Goal: Task Accomplishment & Management: Use online tool/utility

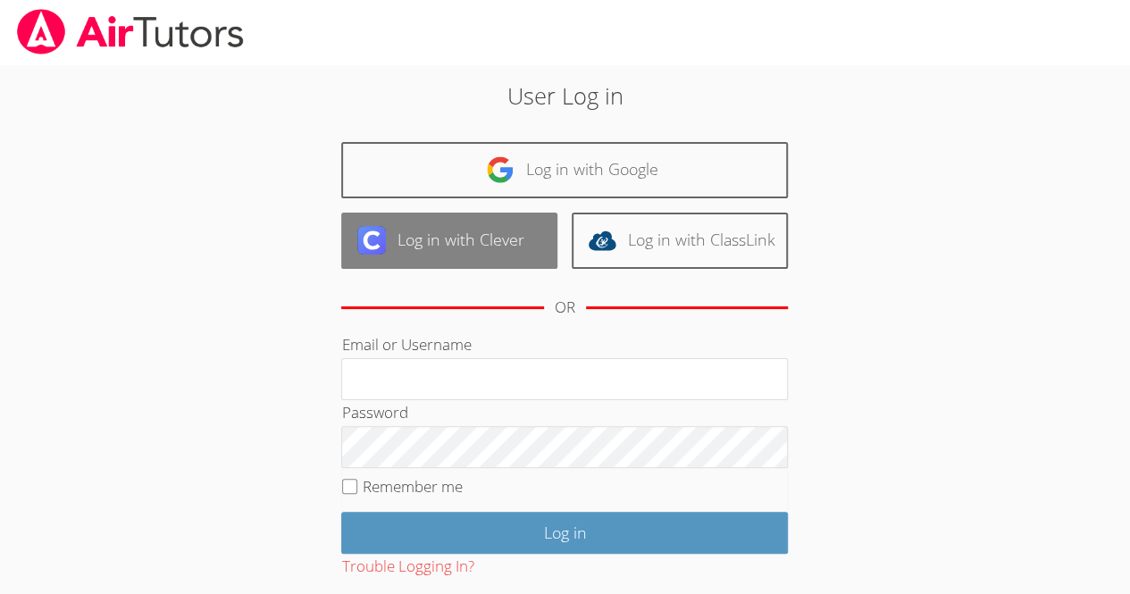
click at [511, 244] on link "Log in with Clever" at bounding box center [449, 241] width 216 height 56
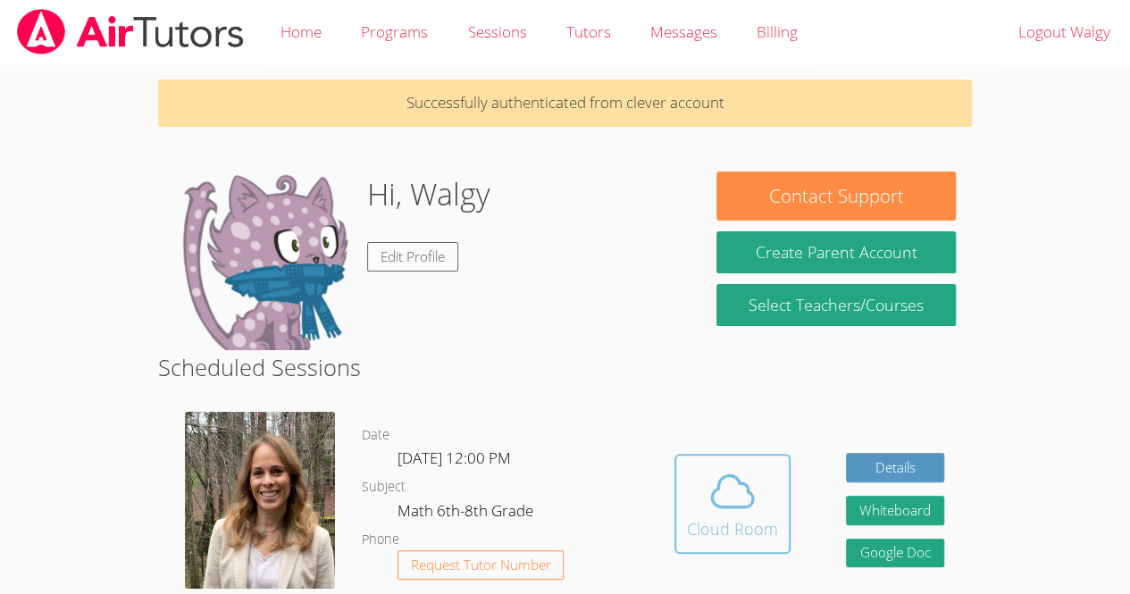
click at [747, 478] on icon at bounding box center [732, 491] width 50 height 50
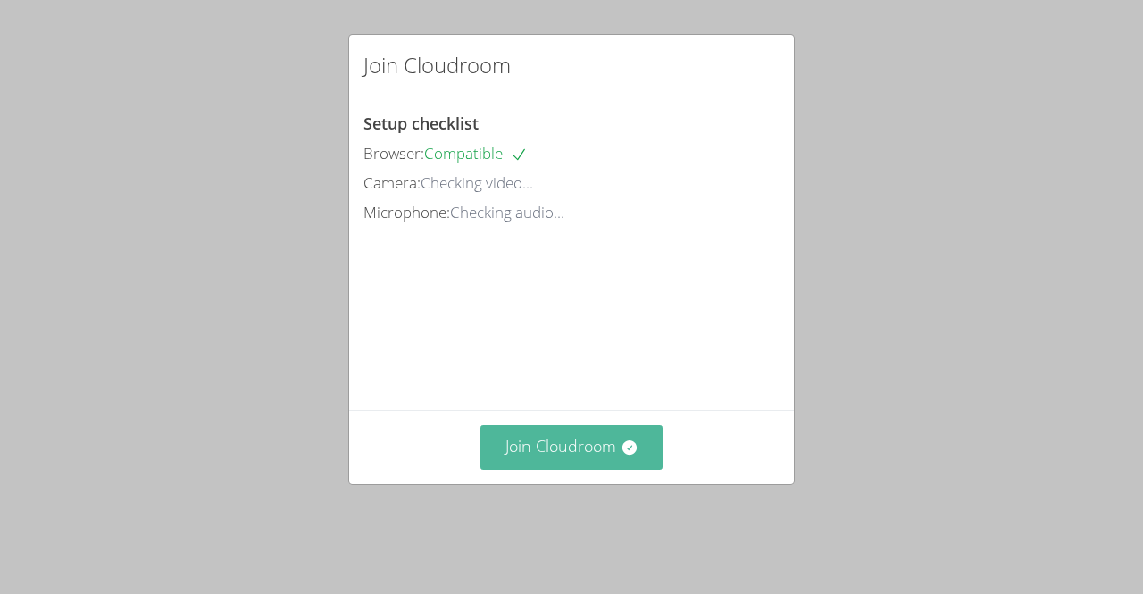
click at [607, 464] on button "Join Cloudroom" at bounding box center [571, 447] width 183 height 44
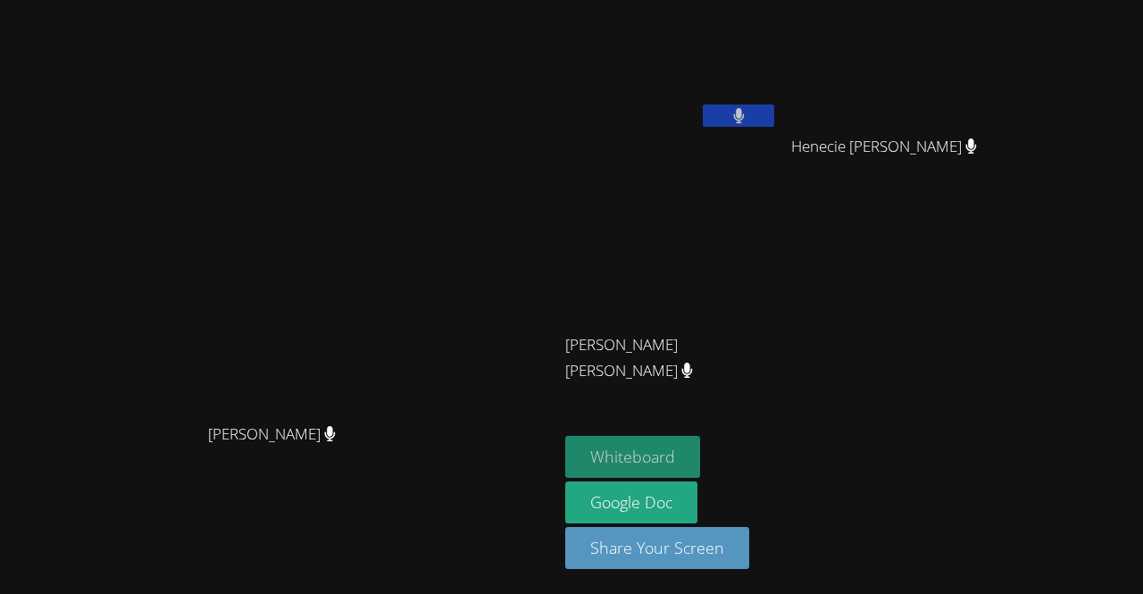
click at [700, 451] on button "Whiteboard" at bounding box center [632, 457] width 135 height 42
